Goal: Check status: Check status

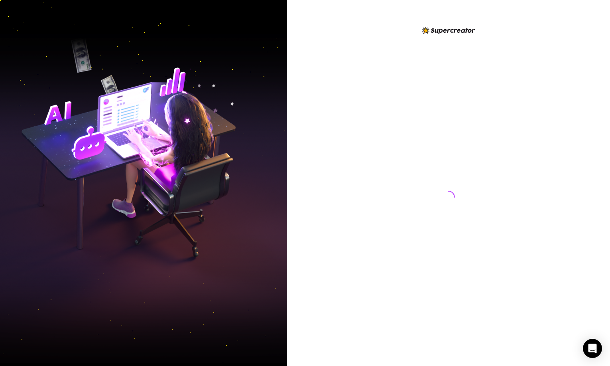
click at [540, 67] on div at bounding box center [448, 183] width 323 height 366
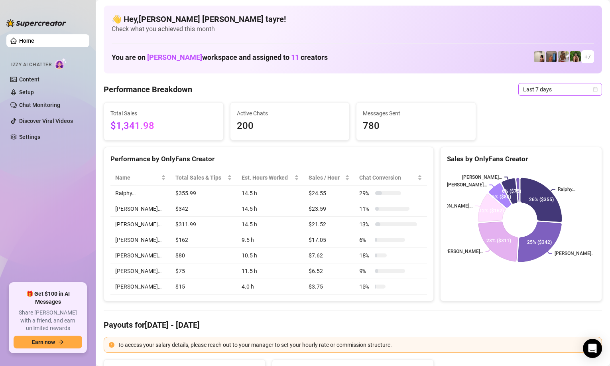
click at [564, 89] on span "Last 7 days" at bounding box center [560, 89] width 74 height 12
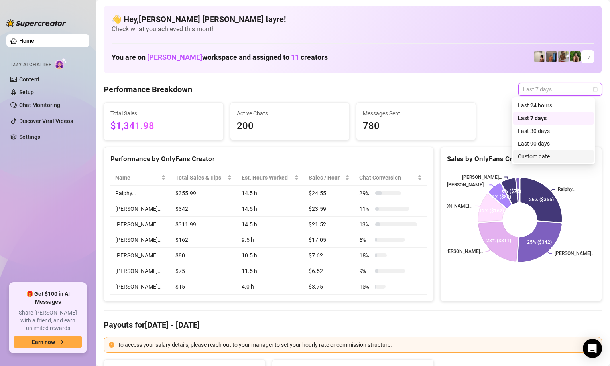
click at [536, 156] on div "Custom date" at bounding box center [553, 156] width 71 height 9
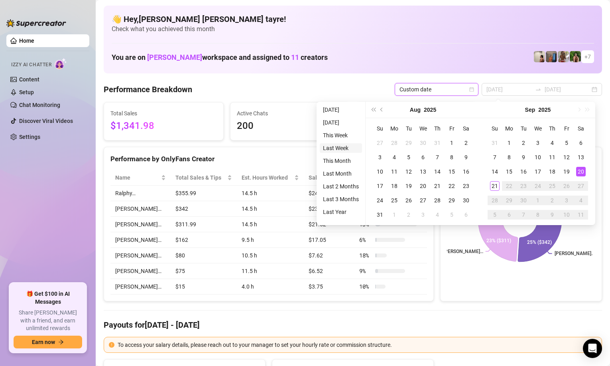
type input "[DATE]"
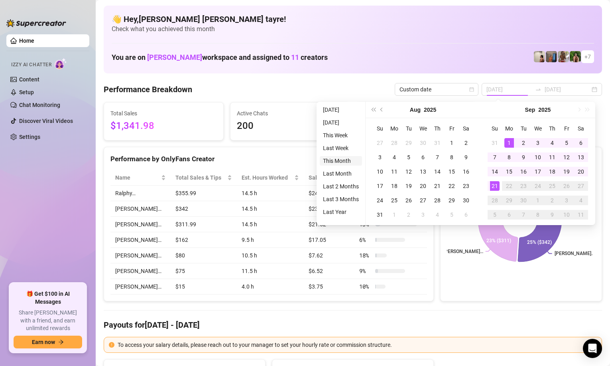
click at [340, 162] on li "This Month" at bounding box center [341, 161] width 42 height 10
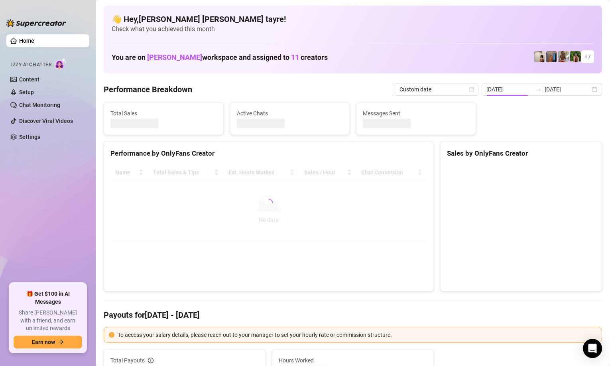
type input "[DATE]"
